Goal: Task Accomplishment & Management: Manage account settings

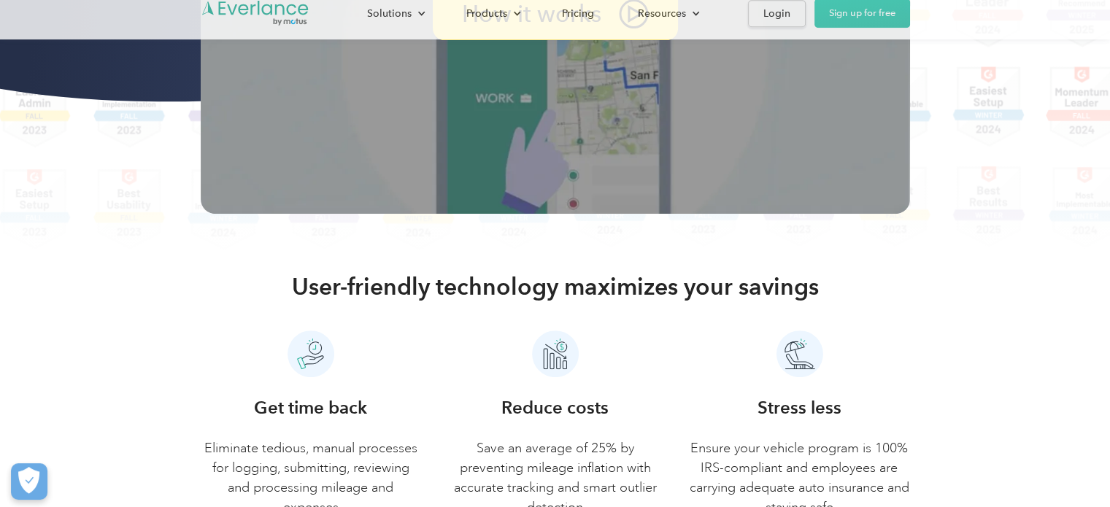
scroll to position [657, 0]
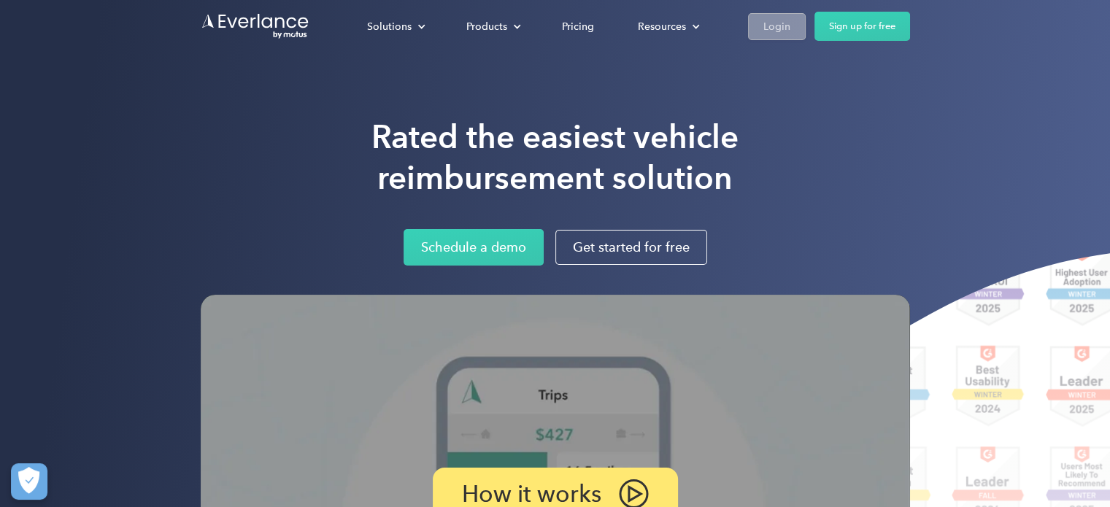
click at [776, 28] on div "Login" at bounding box center [776, 27] width 27 height 18
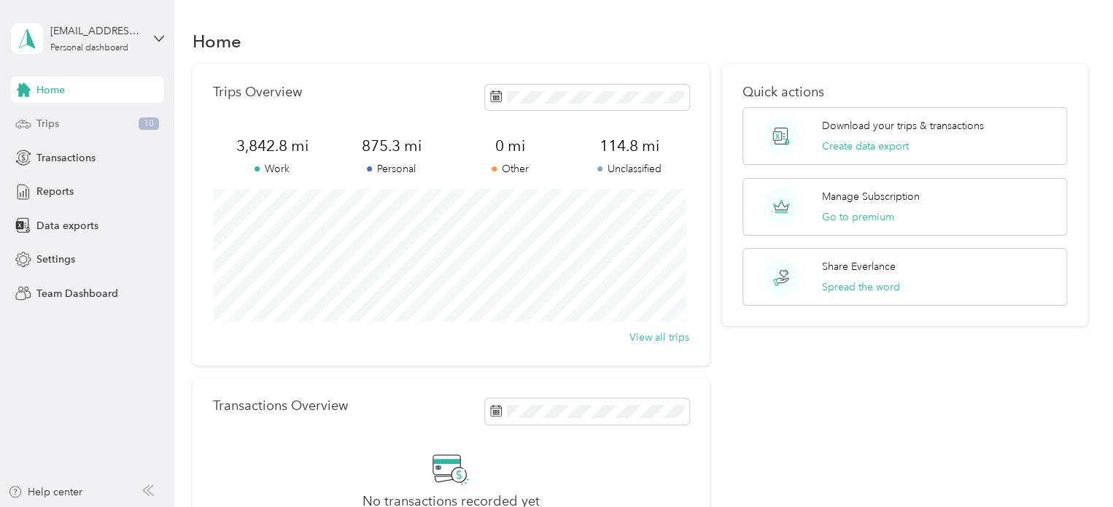
click at [74, 125] on div "Trips 10" at bounding box center [87, 124] width 153 height 26
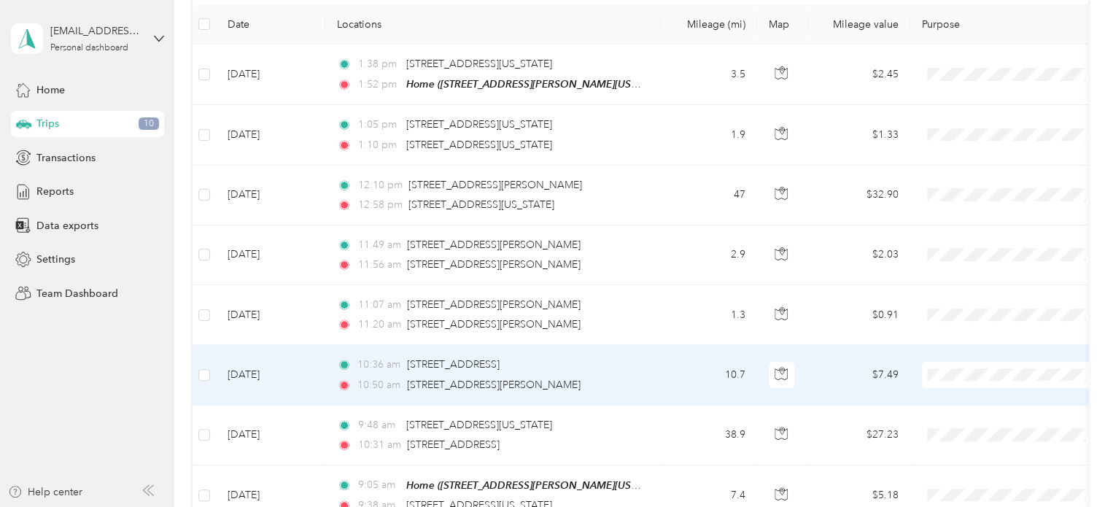
scroll to position [73, 0]
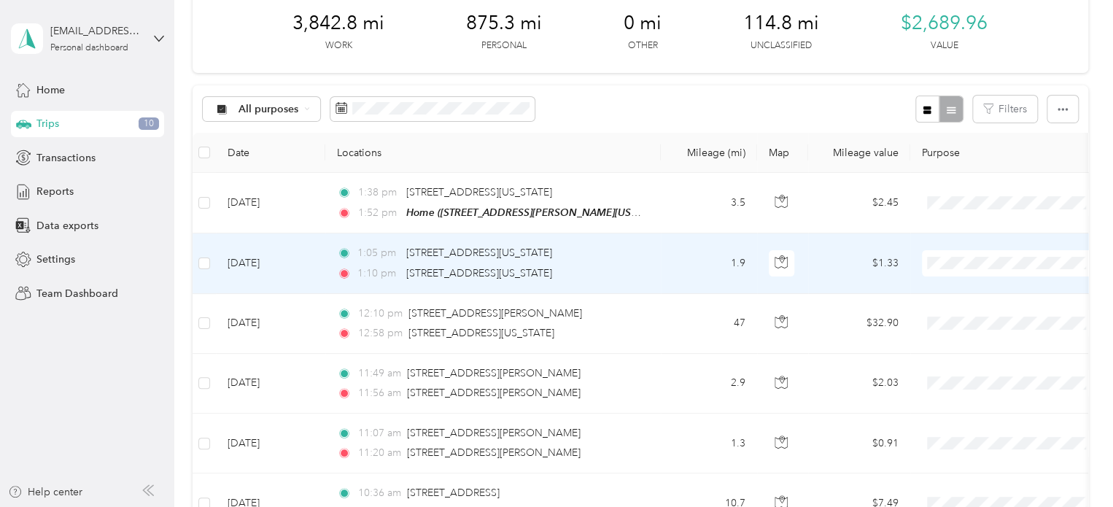
click at [671, 255] on td "1.9" at bounding box center [709, 263] width 96 height 60
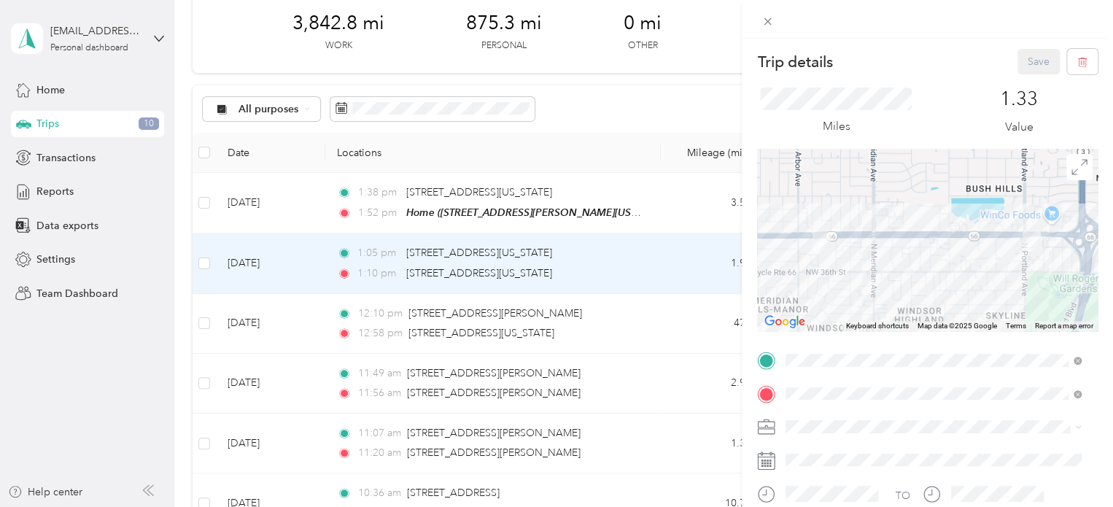
click at [685, 104] on div "Trip details Save This trip cannot be edited because it is either under review,…" at bounding box center [556, 253] width 1113 height 507
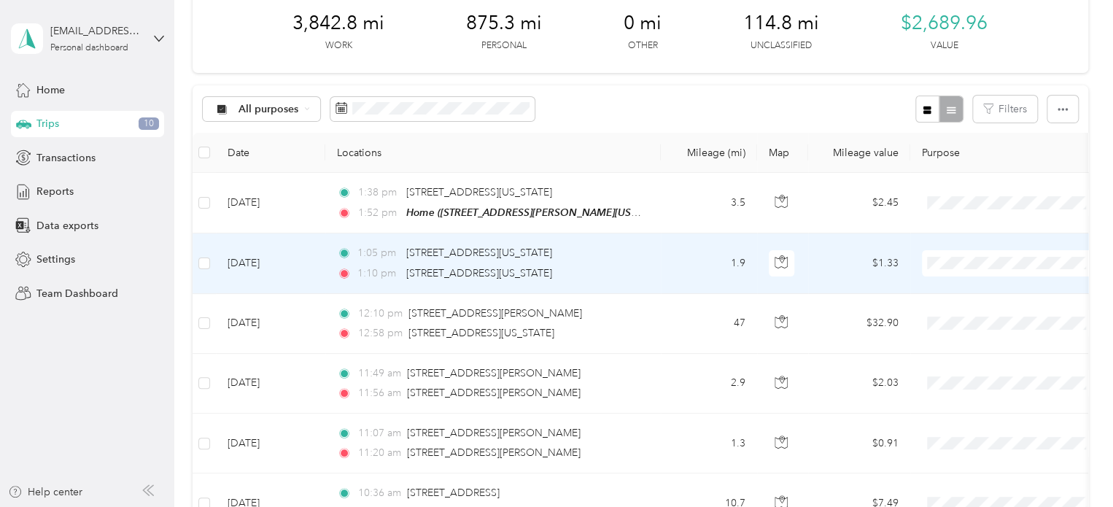
click at [978, 295] on li "Work" at bounding box center [1012, 285] width 181 height 26
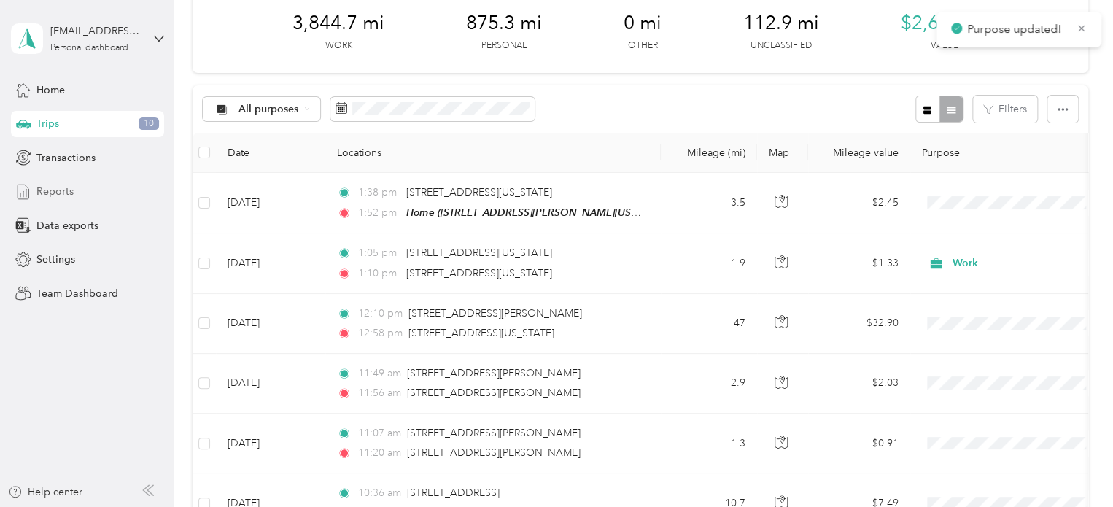
click at [50, 185] on span "Reports" at bounding box center [54, 191] width 37 height 15
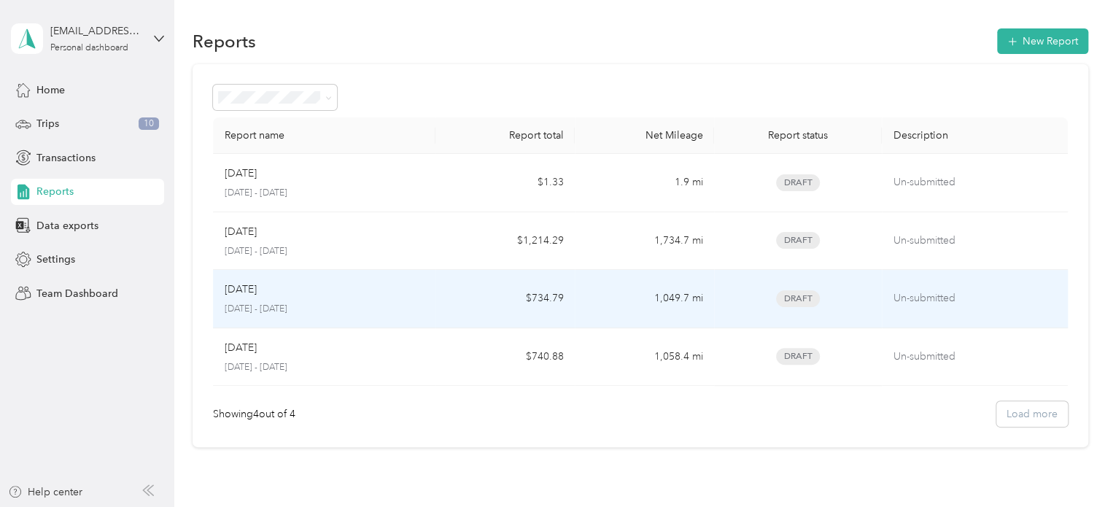
click at [402, 289] on div "[DATE]" at bounding box center [325, 290] width 200 height 16
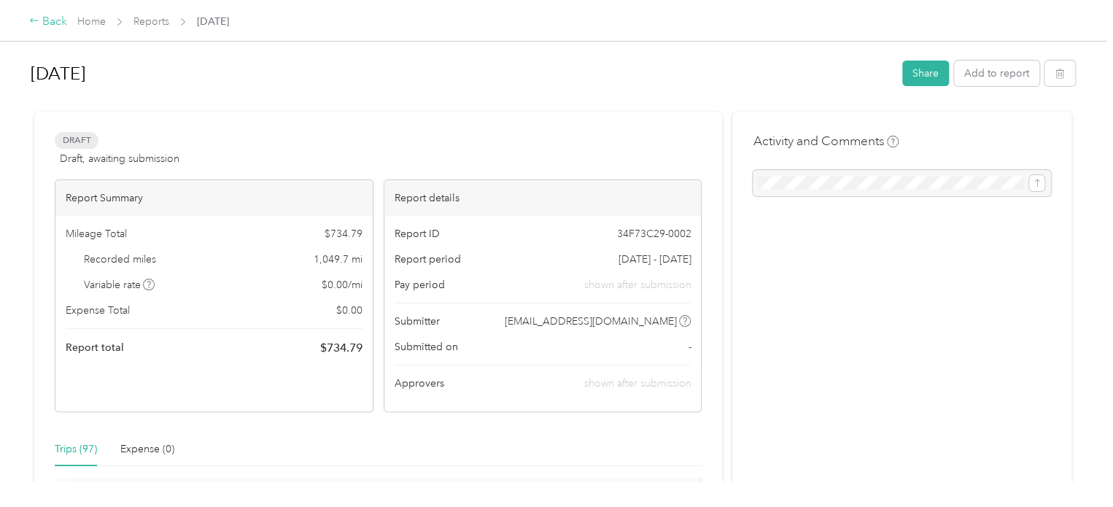
click at [35, 21] on icon at bounding box center [34, 20] width 8 height 4
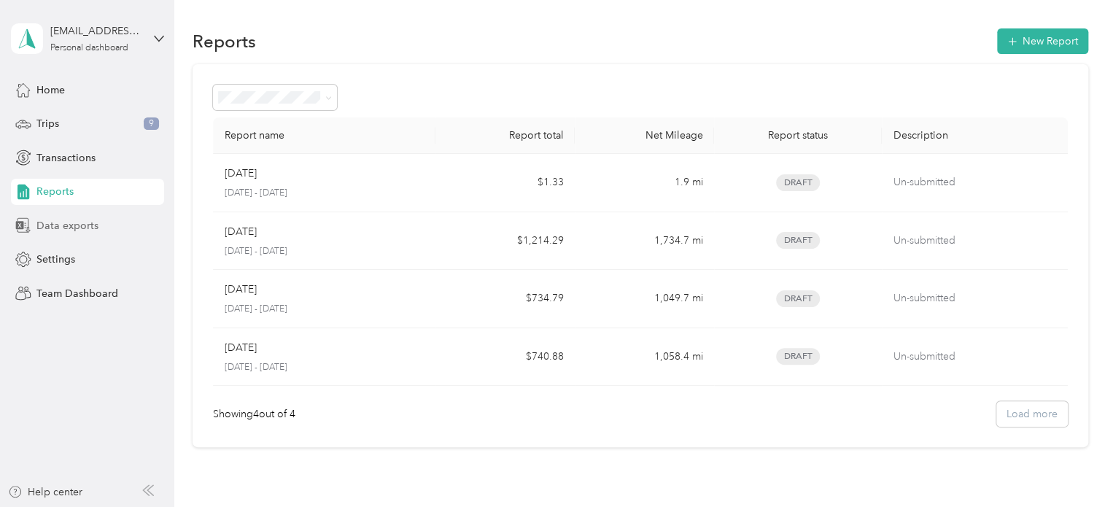
click at [70, 223] on span "Data exports" at bounding box center [67, 225] width 62 height 15
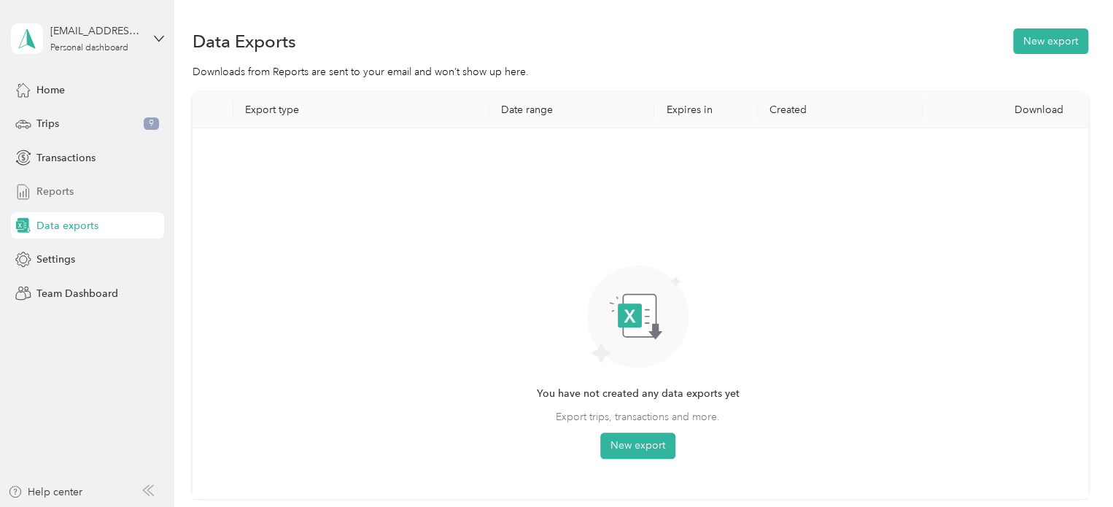
click at [55, 189] on span "Reports" at bounding box center [54, 191] width 37 height 15
